Goal: Task Accomplishment & Management: Complete application form

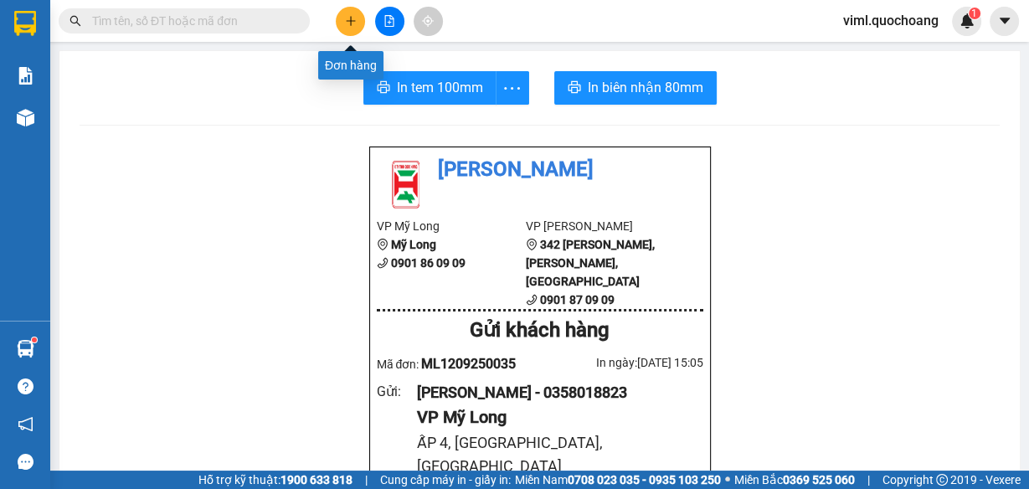
click at [354, 30] on button at bounding box center [350, 21] width 29 height 29
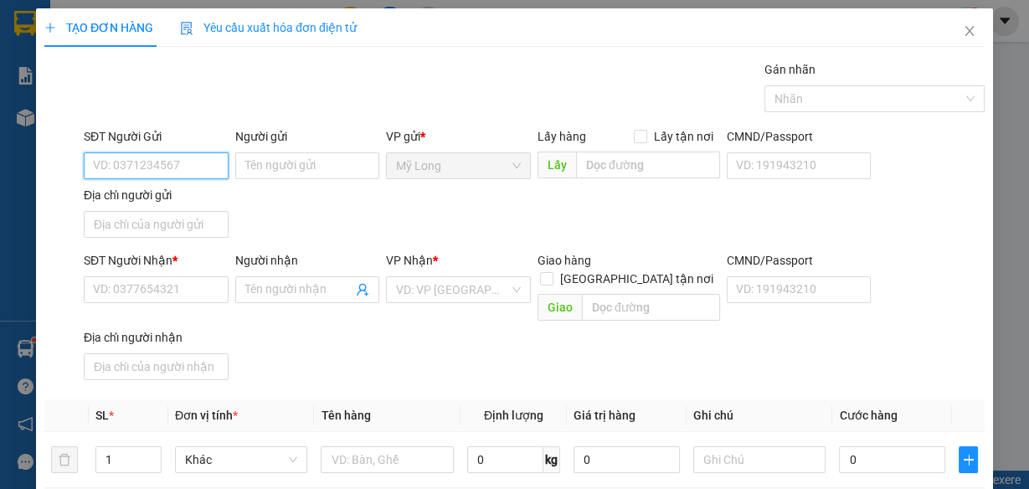
click at [202, 164] on input "SĐT Người Gửi" at bounding box center [156, 165] width 145 height 27
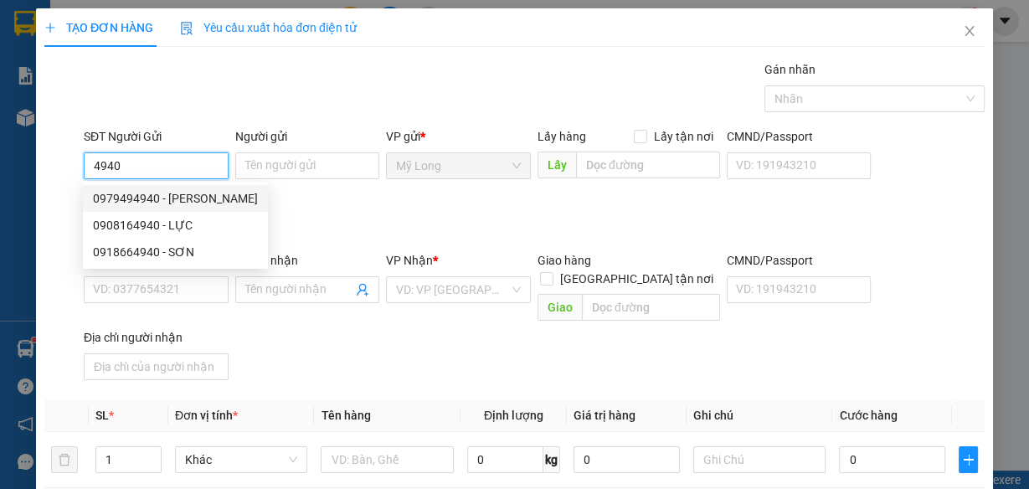
click at [209, 198] on div "0979494940 - [PERSON_NAME]" at bounding box center [175, 198] width 165 height 18
type input "0979494940"
type input "[PERSON_NAME]"
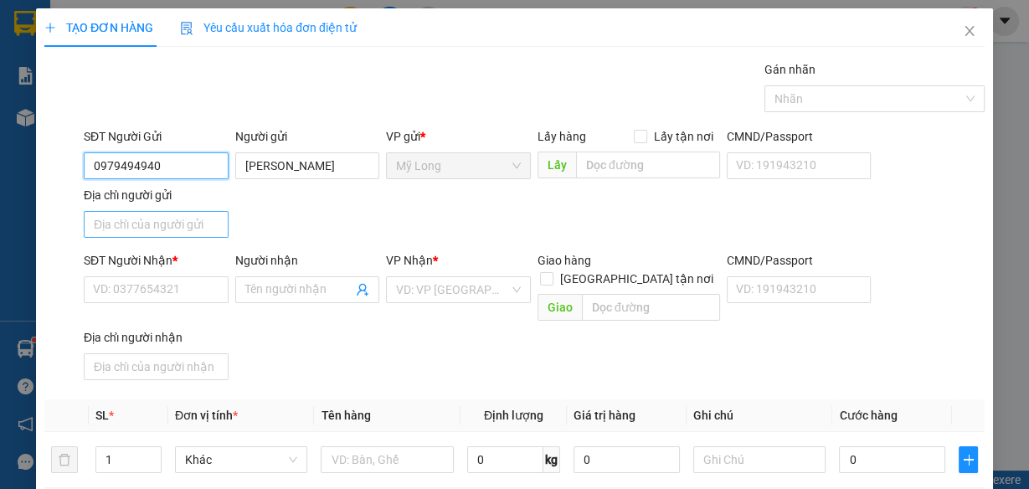
type input "0979494940"
click at [193, 229] on input "Địa chỉ người gửi" at bounding box center [156, 224] width 145 height 27
type input "ẤP 1, [GEOGRAPHIC_DATA], [GEOGRAPHIC_DATA]"
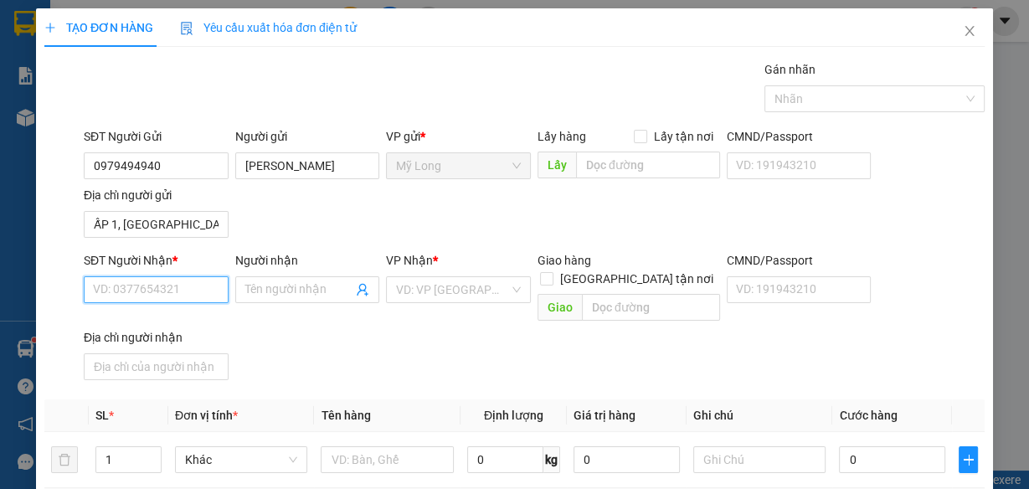
click at [183, 282] on input "SĐT Người Nhận *" at bounding box center [156, 289] width 145 height 27
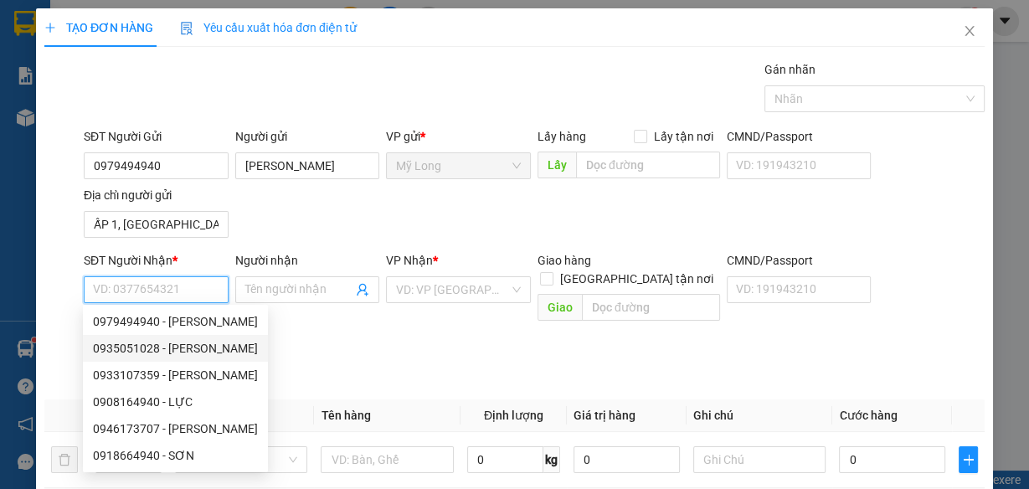
click at [226, 342] on div "0935051028 - [PERSON_NAME]" at bounding box center [175, 348] width 165 height 18
type input "0935051028"
type input "[PERSON_NAME]"
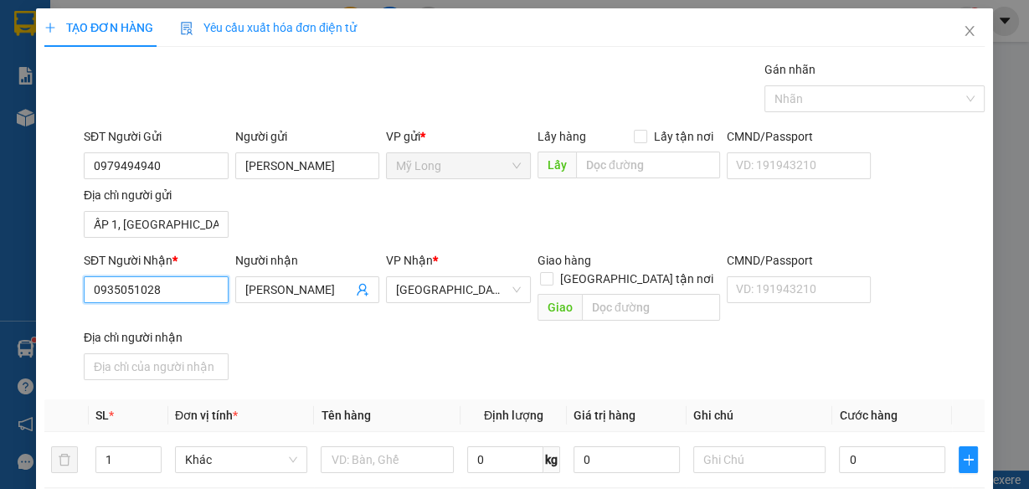
scroll to position [134, 0]
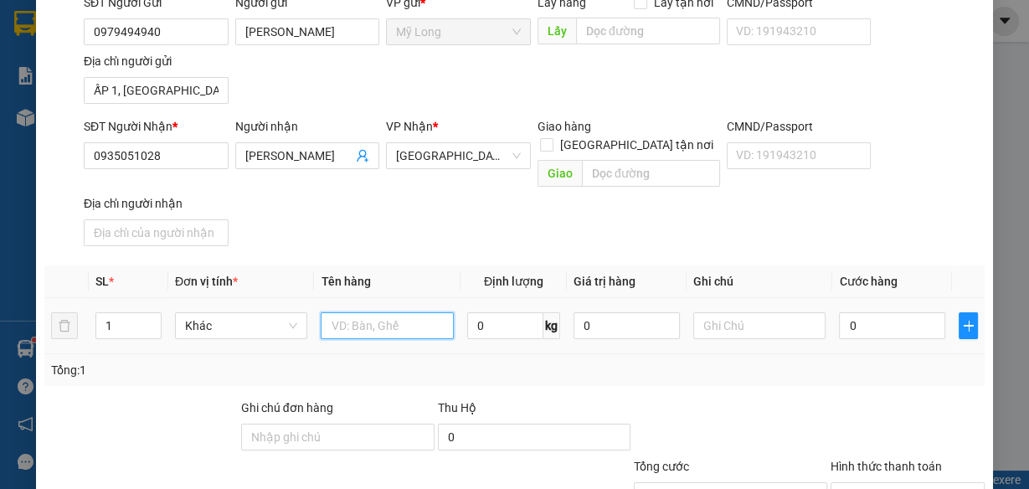
click at [368, 312] on input "text" at bounding box center [387, 325] width 133 height 27
type input "THÙNG"
click at [132, 313] on input "1" at bounding box center [128, 325] width 64 height 25
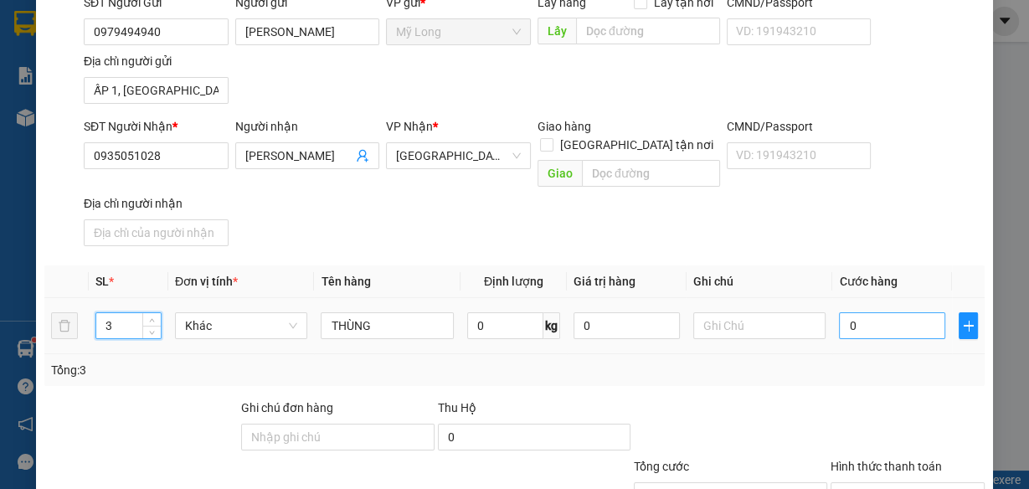
type input "3"
click at [875, 312] on input "0" at bounding box center [892, 325] width 106 height 27
type input "9"
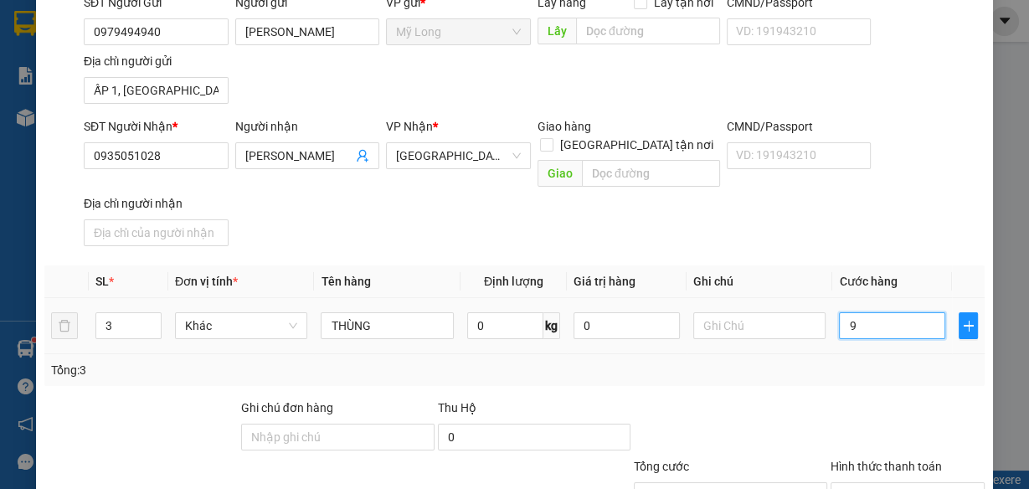
type input "90"
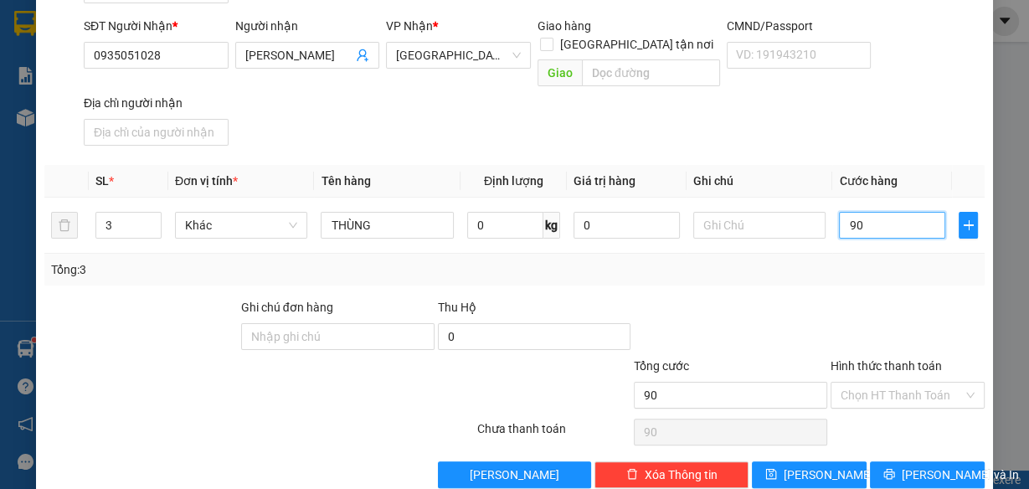
scroll to position [245, 0]
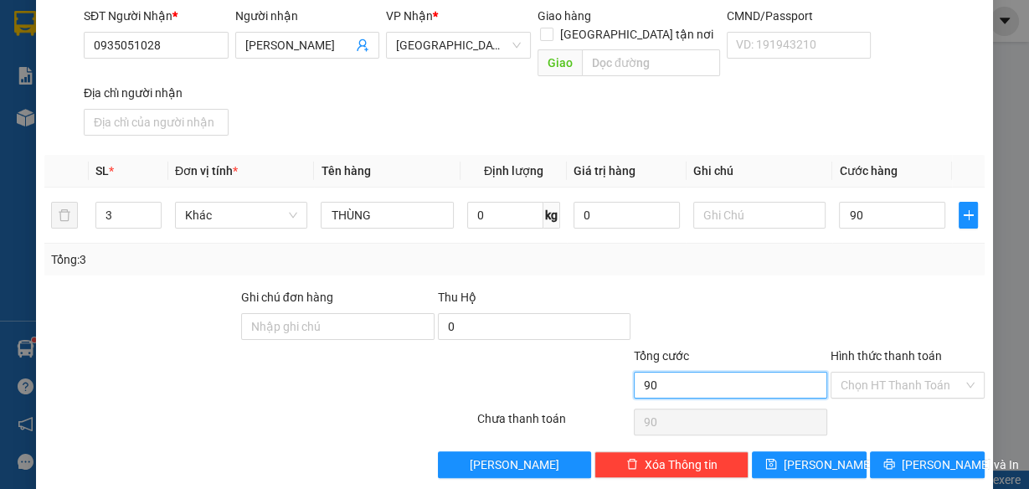
type input "90.000"
click at [718, 372] on input "90.000" at bounding box center [730, 385] width 193 height 27
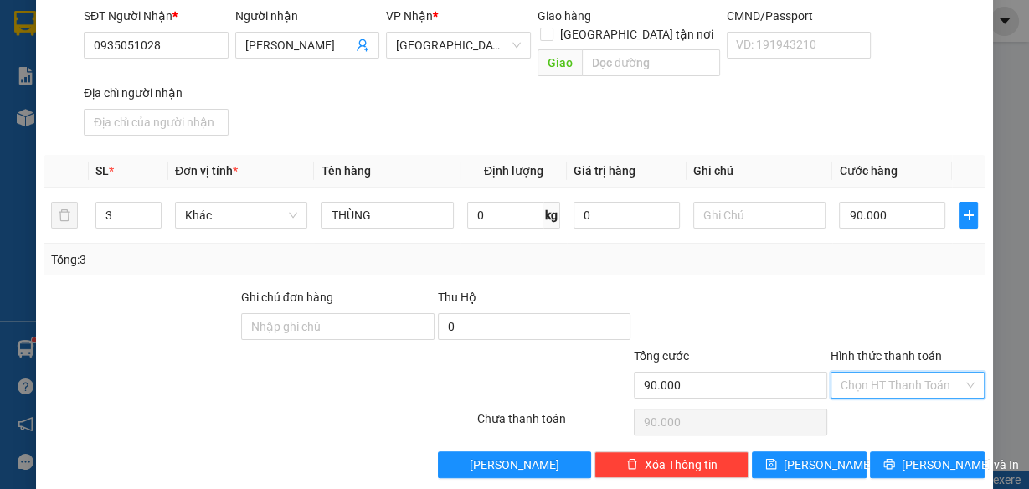
click at [847, 373] on input "Hình thức thanh toán" at bounding box center [902, 385] width 122 height 25
click at [838, 393] on div "Tại văn phòng" at bounding box center [898, 396] width 132 height 18
type input "0"
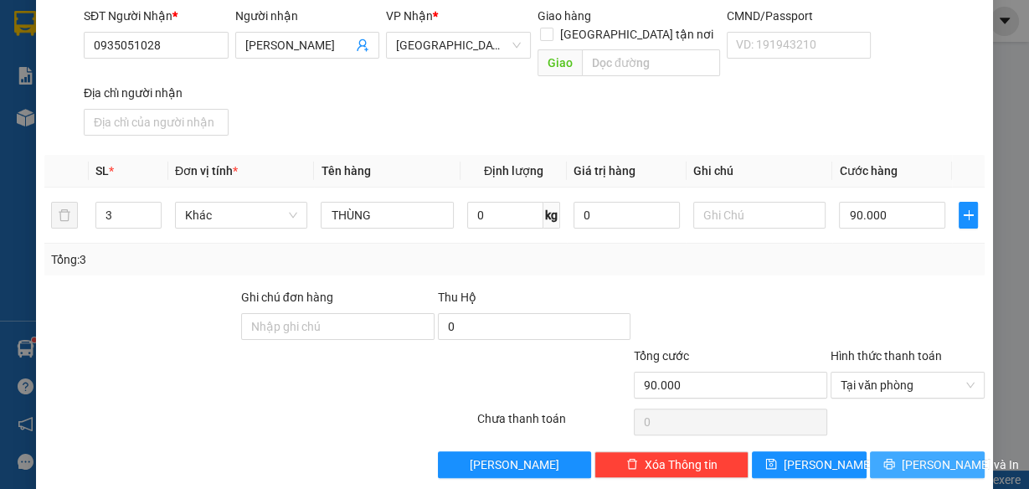
click at [912, 456] on span "[PERSON_NAME] và In" at bounding box center [960, 465] width 117 height 18
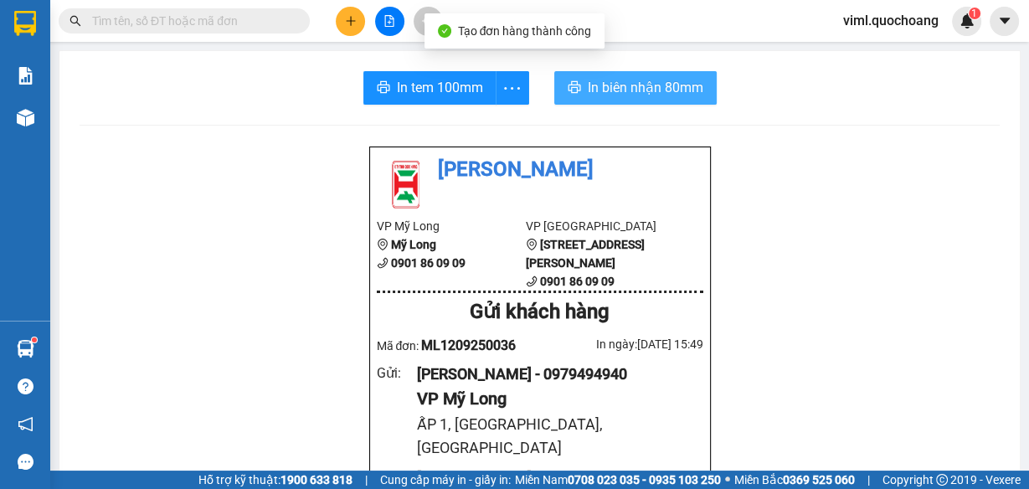
click at [606, 85] on span "In biên nhận 80mm" at bounding box center [646, 87] width 116 height 21
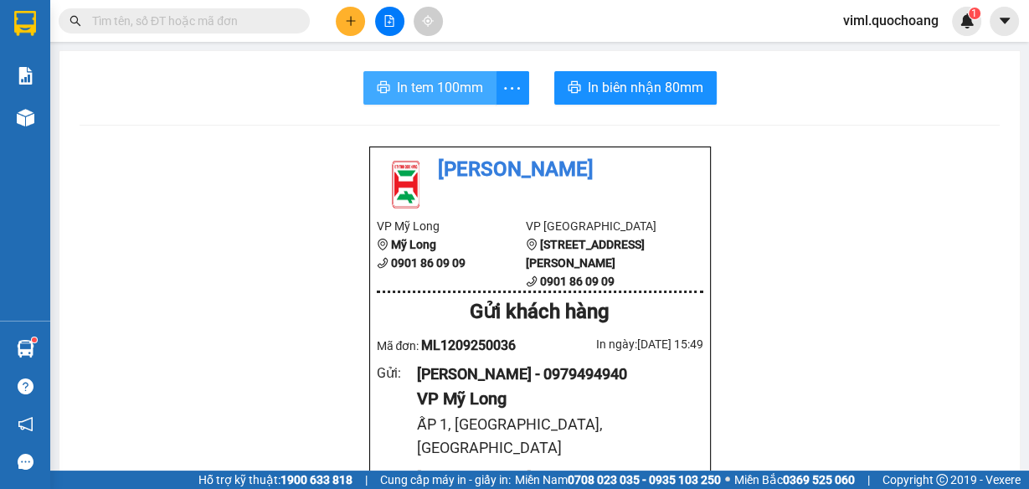
click at [449, 85] on span "In tem 100mm" at bounding box center [440, 87] width 86 height 21
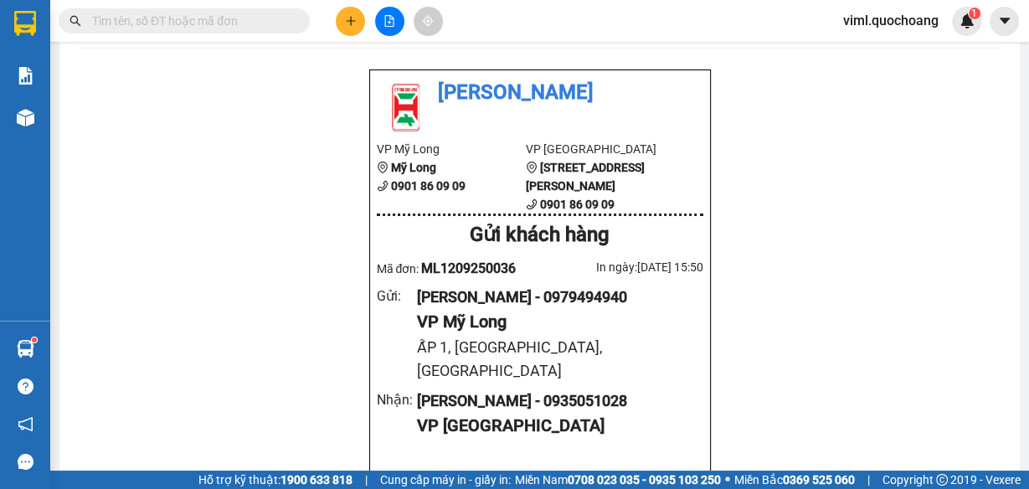
scroll to position [67, 0]
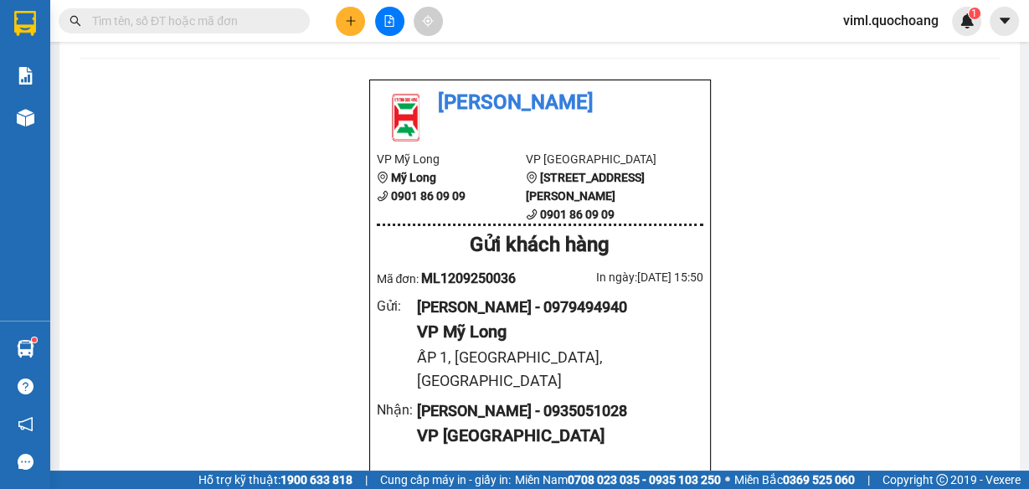
click at [348, 28] on button at bounding box center [350, 21] width 29 height 29
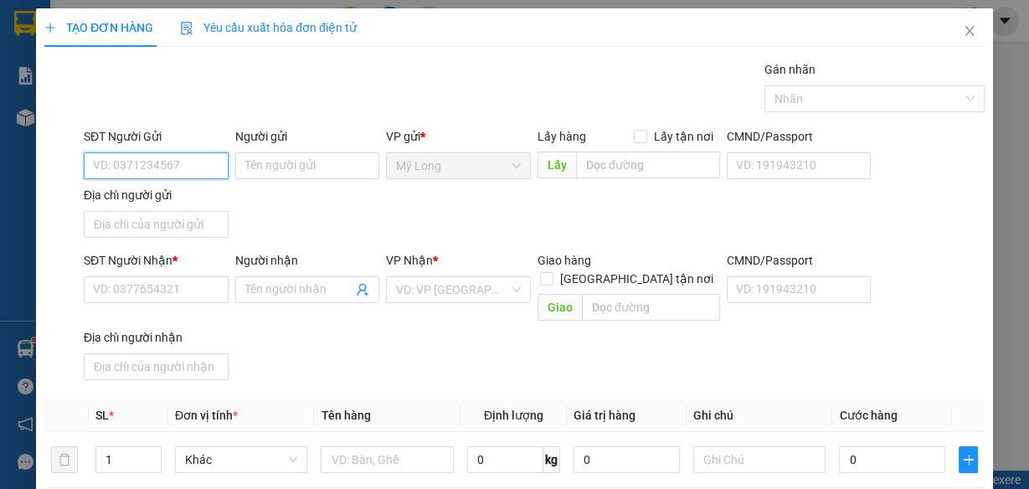
click at [183, 167] on input "SĐT Người Gửi" at bounding box center [156, 165] width 145 height 27
click at [163, 164] on input "SĐT Người Gửi" at bounding box center [156, 165] width 145 height 27
type input "0906414373"
click at [197, 197] on div "0906414373 - VŨ" at bounding box center [154, 198] width 123 height 18
type input "VŨ"
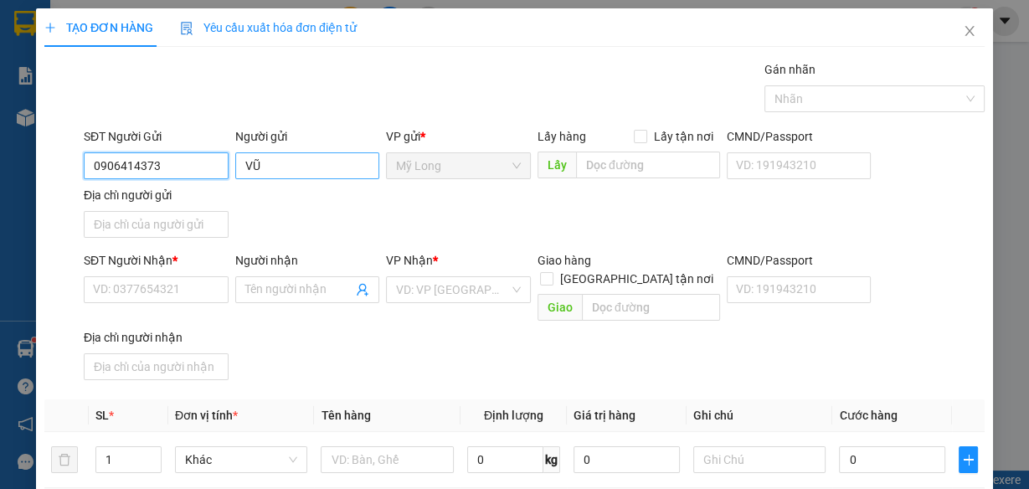
type input "0906414373"
click at [270, 167] on input "VŨ" at bounding box center [307, 165] width 145 height 27
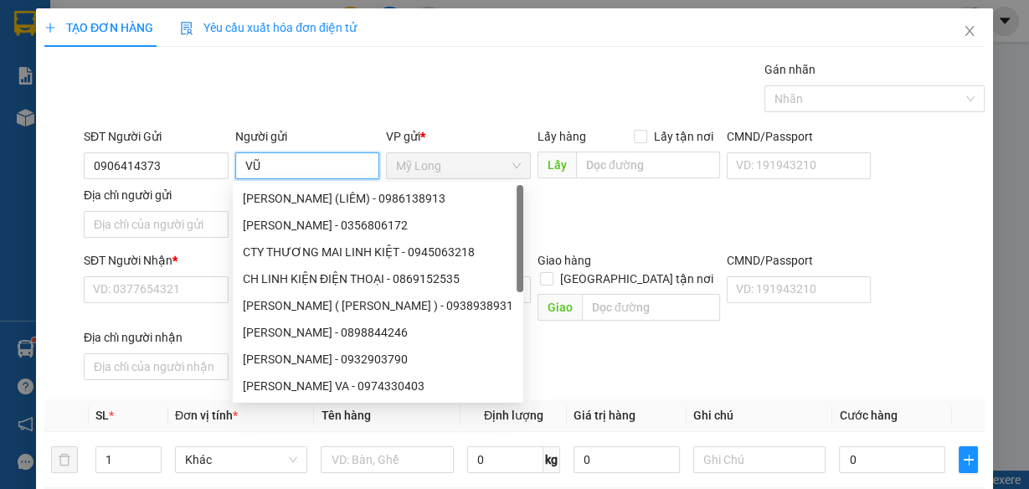
type input "V"
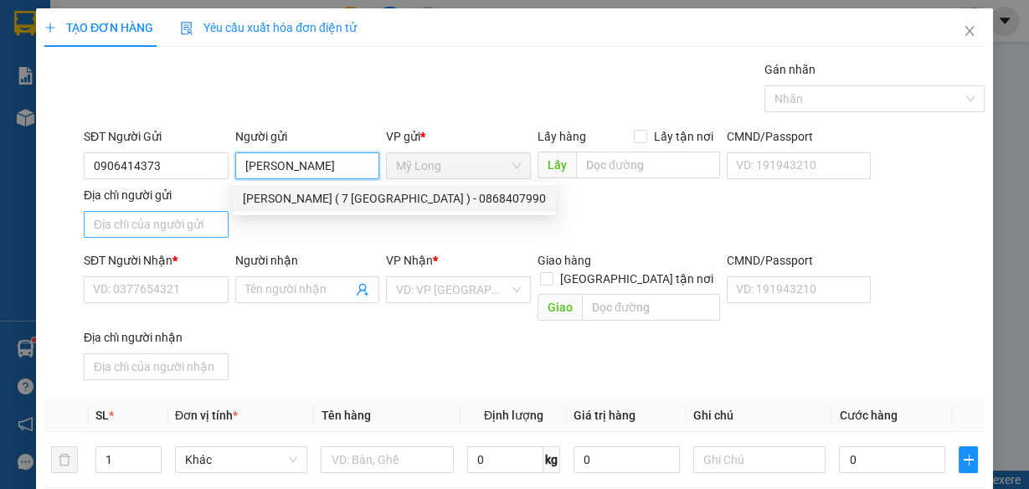
type input "[PERSON_NAME]"
click at [198, 220] on input "Địa chỉ người gửi" at bounding box center [156, 224] width 145 height 27
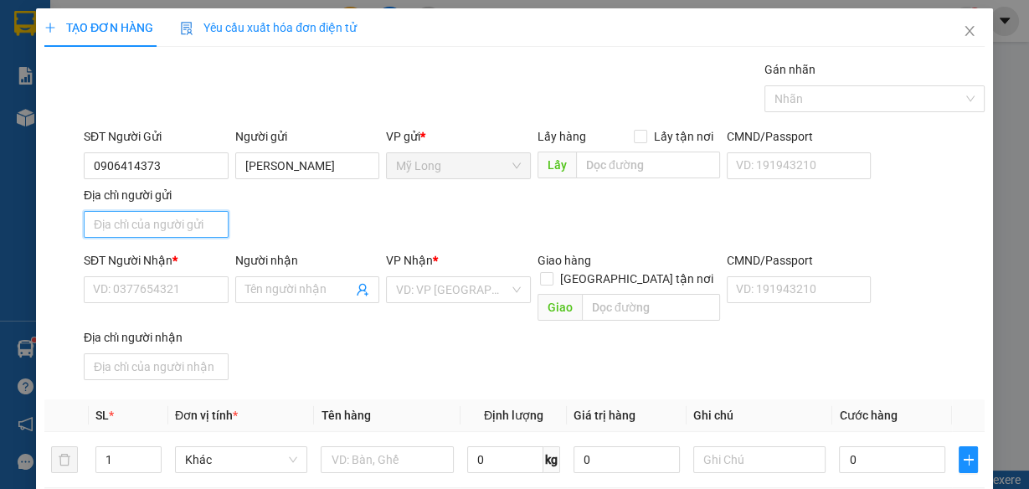
type input "ẤP 2, [GEOGRAPHIC_DATA], [GEOGRAPHIC_DATA]"
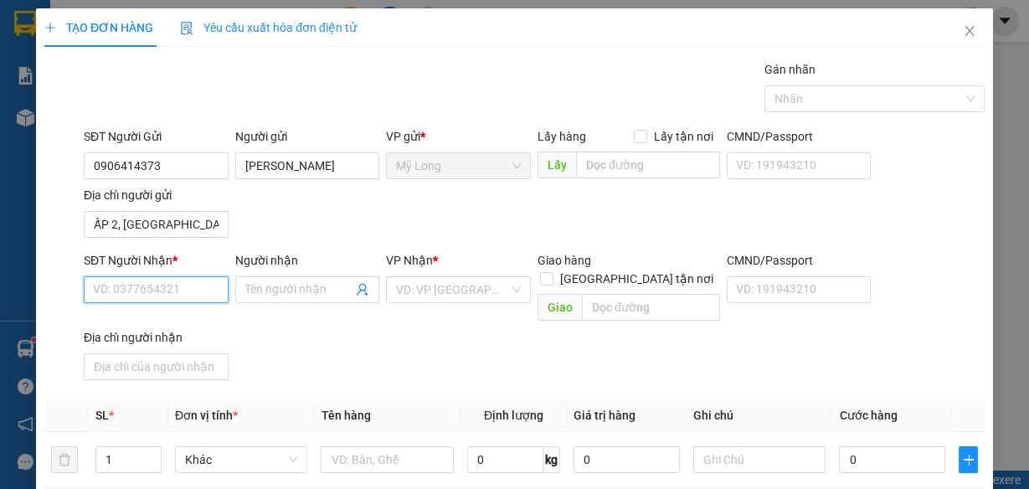
click at [205, 285] on input "SĐT Người Nhận *" at bounding box center [156, 289] width 145 height 27
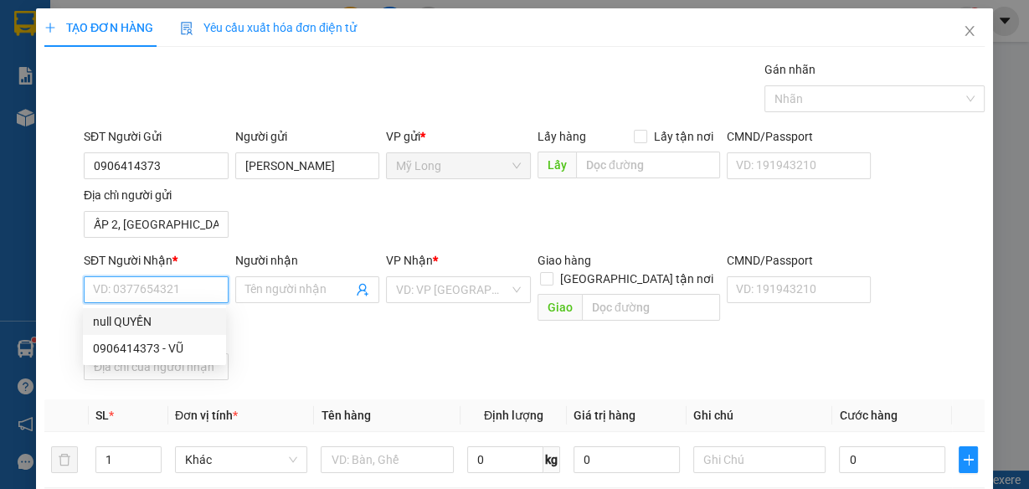
click at [180, 296] on input "SĐT Người Nhận *" at bounding box center [156, 289] width 145 height 27
type input "0944566979"
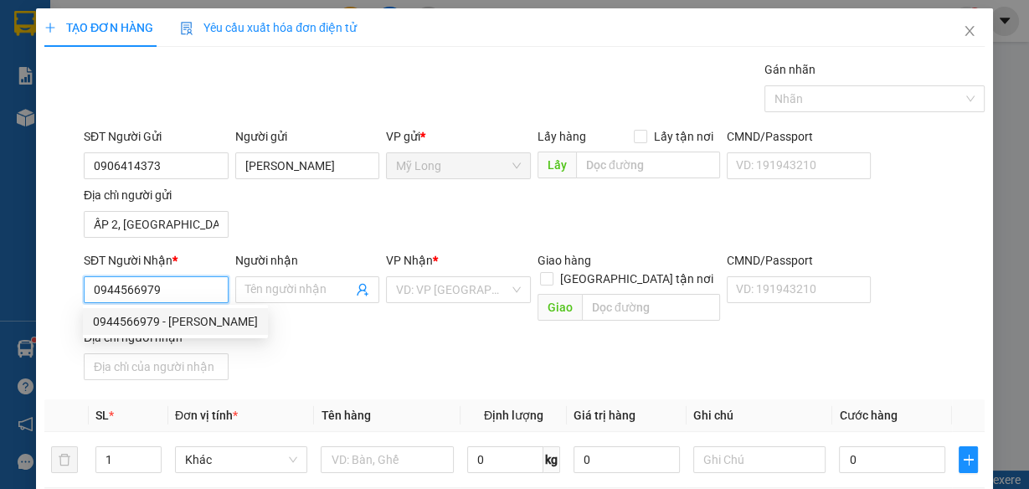
click at [205, 323] on div "0944566979 - [PERSON_NAME]" at bounding box center [175, 321] width 165 height 18
type input "[PERSON_NAME]"
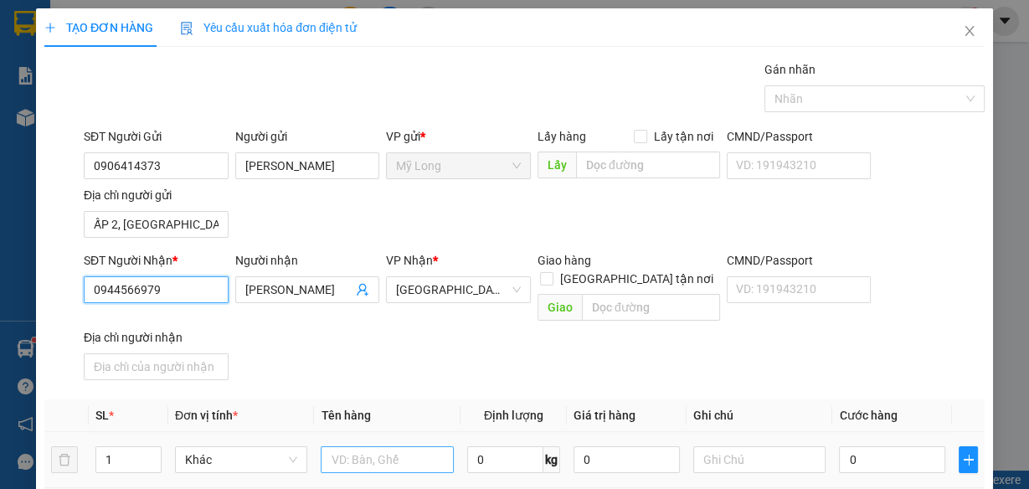
type input "0944566979"
click at [416, 446] on input "text" at bounding box center [387, 459] width 133 height 27
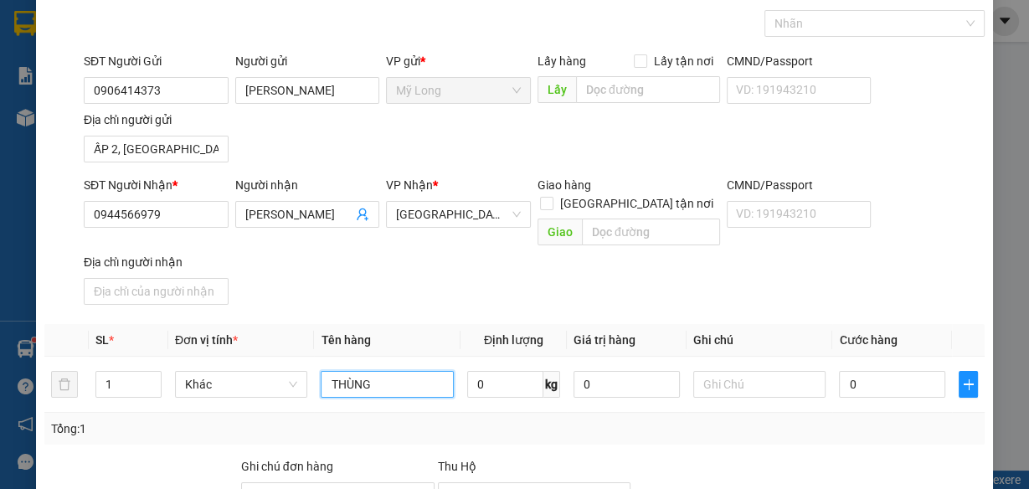
scroll to position [134, 0]
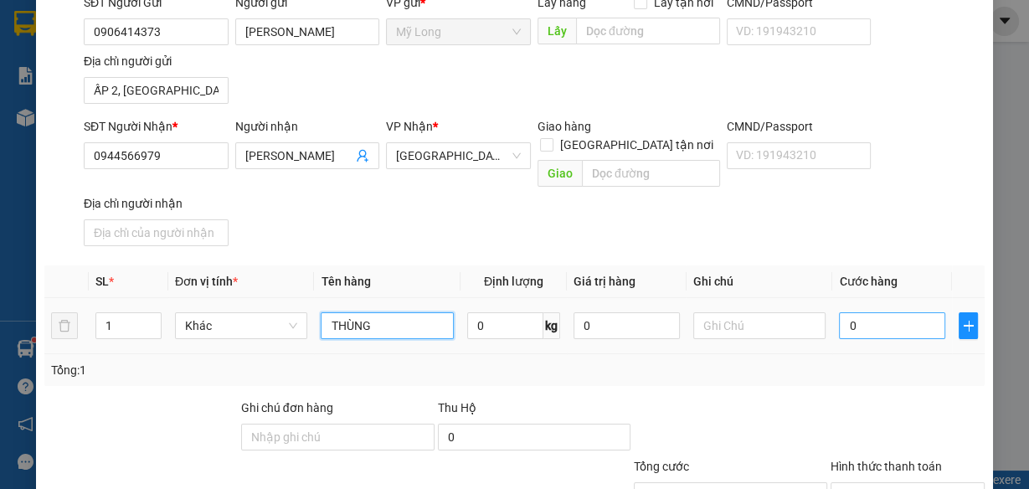
type input "THÙNG"
click at [899, 312] on input "0" at bounding box center [892, 325] width 106 height 27
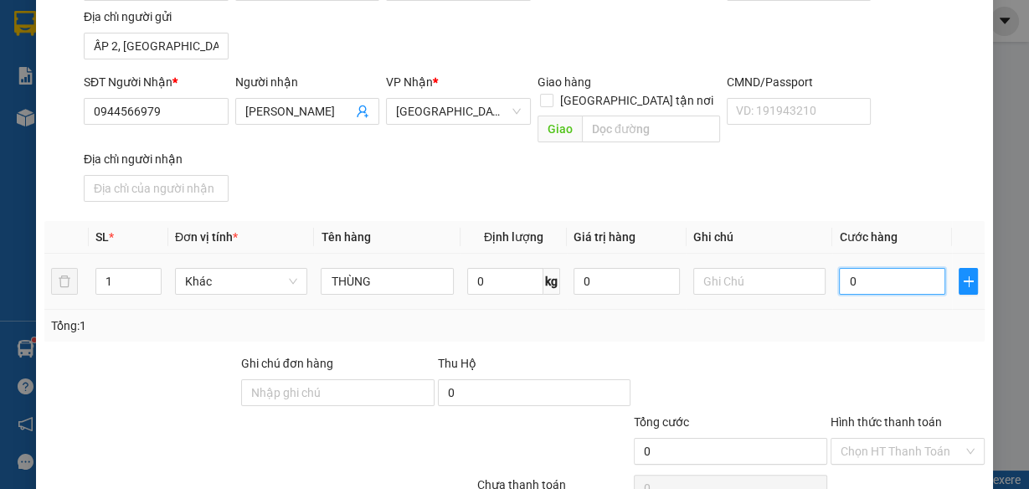
scroll to position [178, 0]
click at [932, 271] on input "0" at bounding box center [892, 282] width 106 height 27
type input "04"
type input "4"
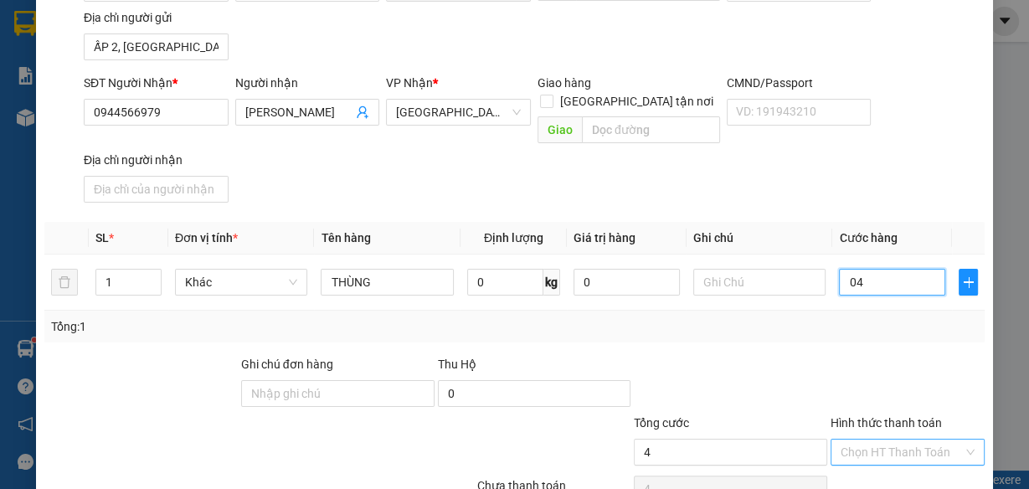
type input "040"
type input "40"
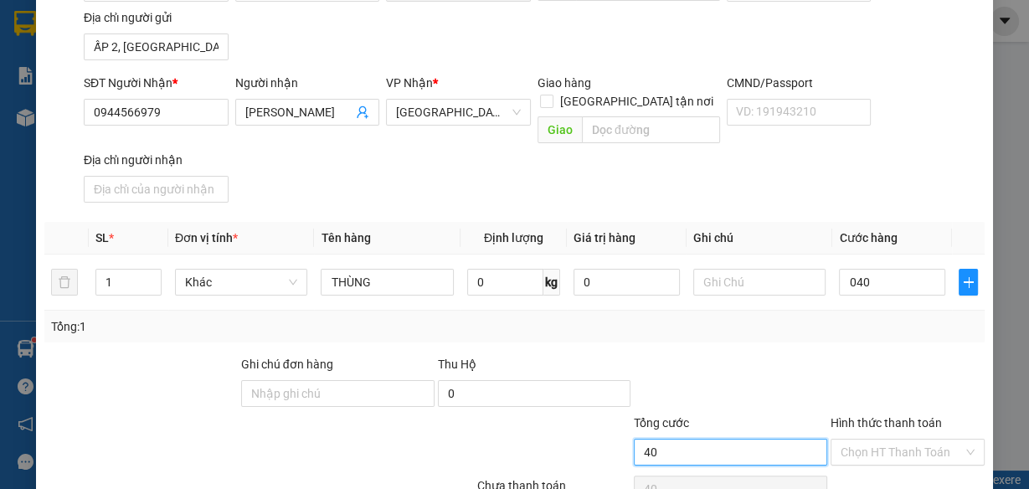
type input "40.000"
click at [801, 439] on input "40.000" at bounding box center [730, 452] width 193 height 27
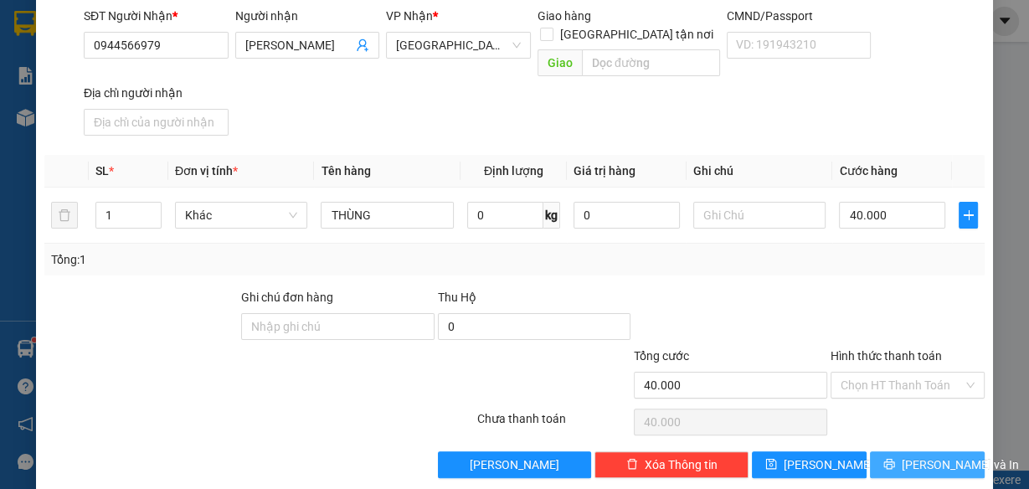
click at [924, 456] on span "[PERSON_NAME] và In" at bounding box center [960, 465] width 117 height 18
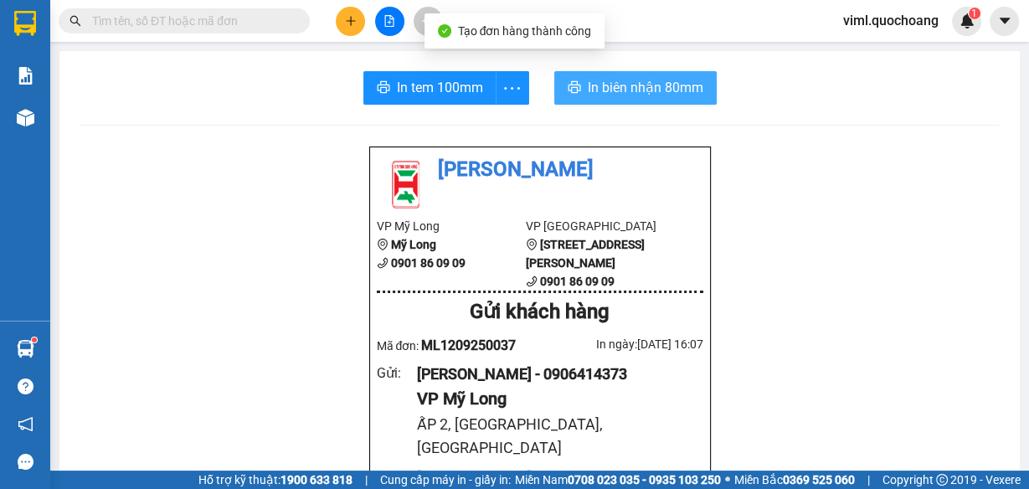
click at [645, 94] on span "In biên nhận 80mm" at bounding box center [646, 87] width 116 height 21
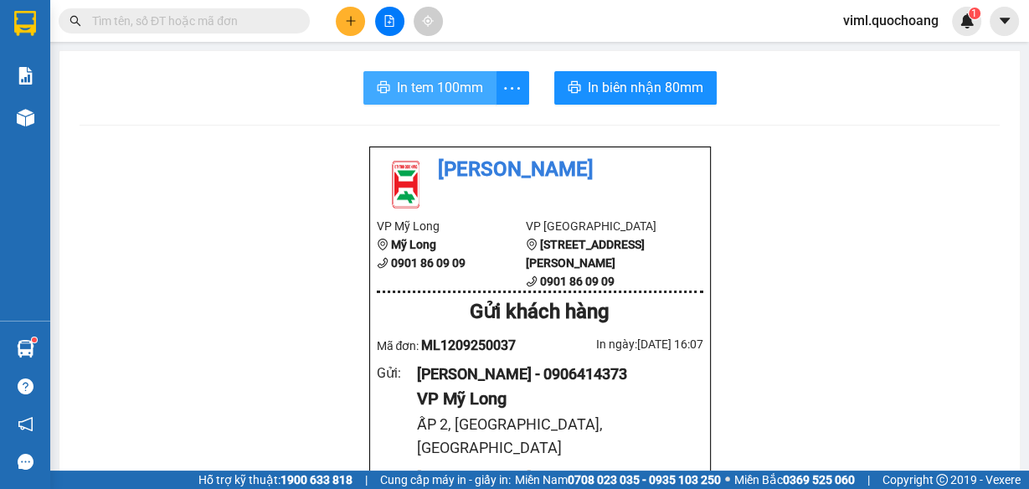
click at [464, 92] on span "In tem 100mm" at bounding box center [440, 87] width 86 height 21
